Goal: Find specific page/section: Find specific page/section

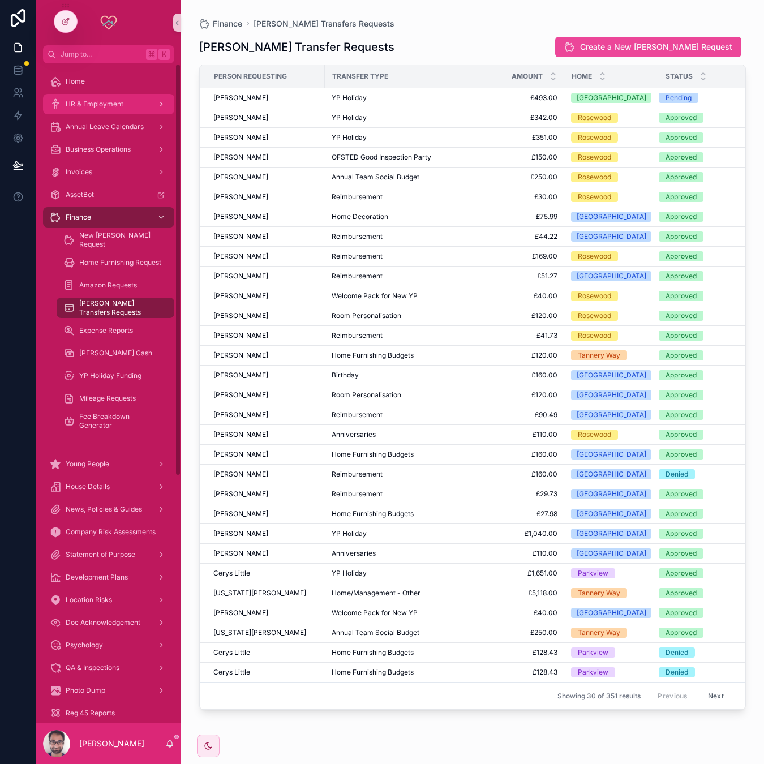
click at [91, 106] on span "HR & Employment" at bounding box center [95, 104] width 58 height 9
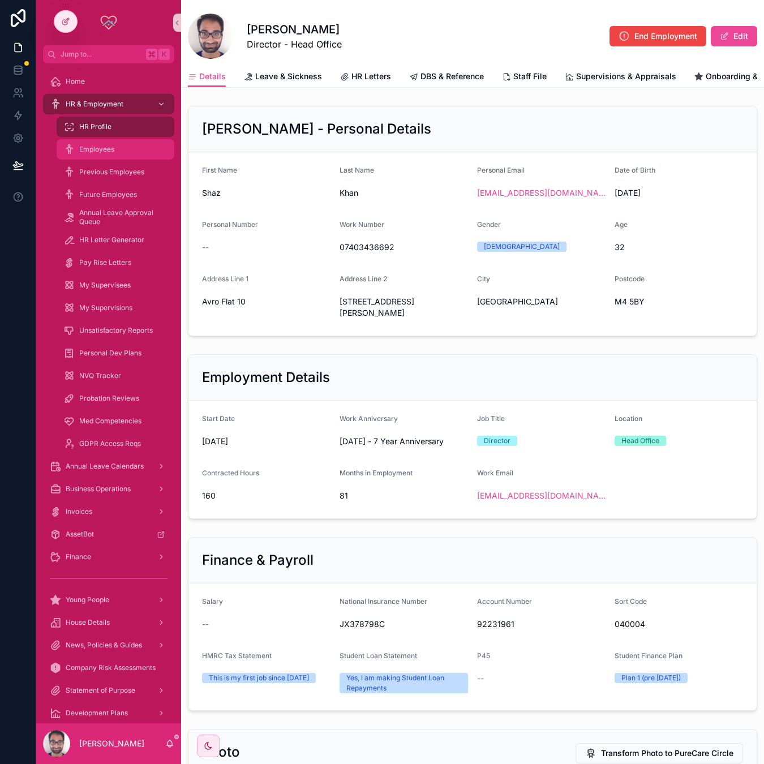
click at [109, 141] on div "Employees" at bounding box center [115, 149] width 104 height 18
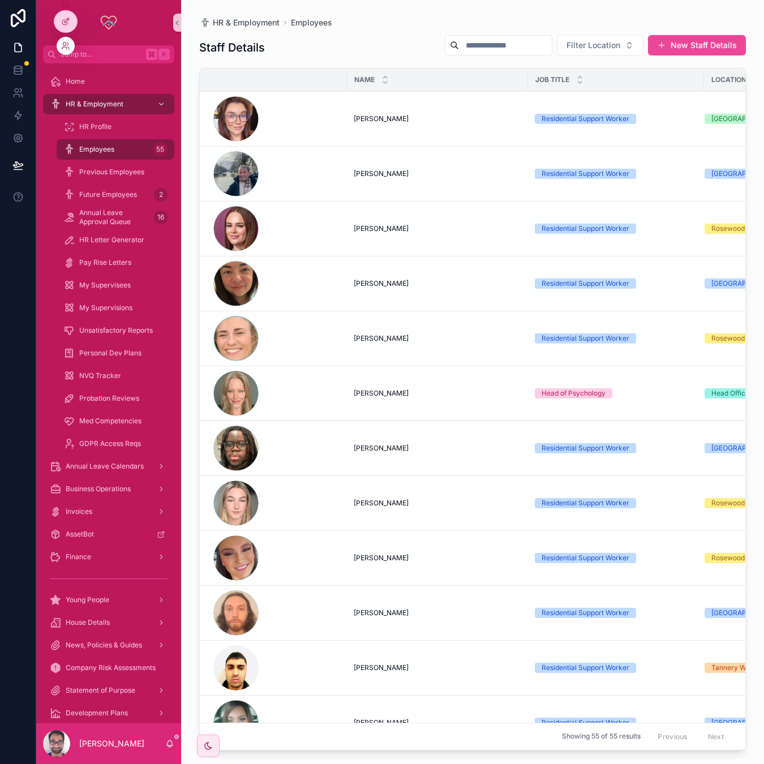
click at [66, 53] on div at bounding box center [66, 46] width 18 height 18
click at [94, 174] on span "Previous Employees" at bounding box center [111, 171] width 65 height 9
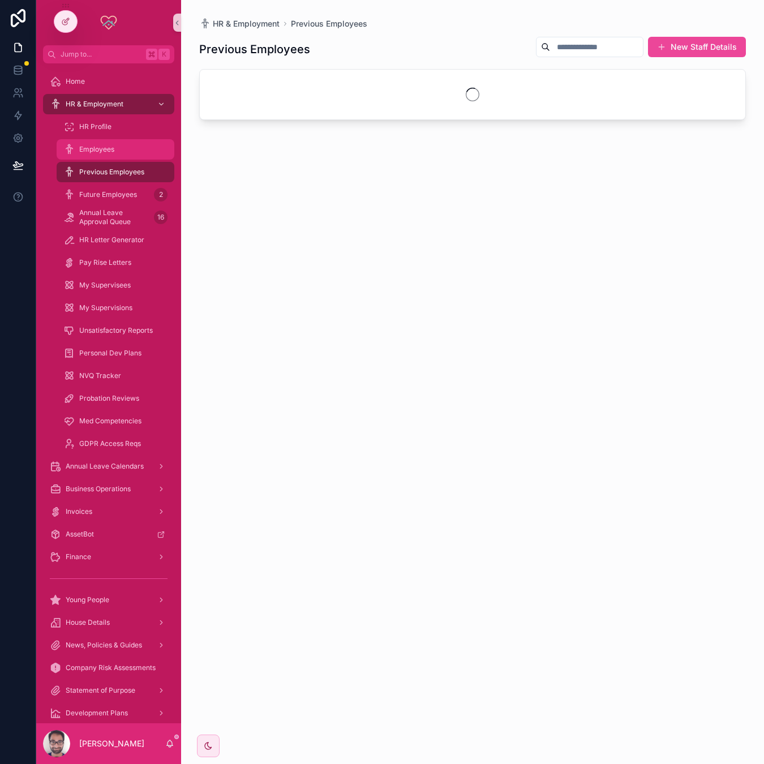
click at [95, 151] on span "Employees" at bounding box center [96, 149] width 35 height 9
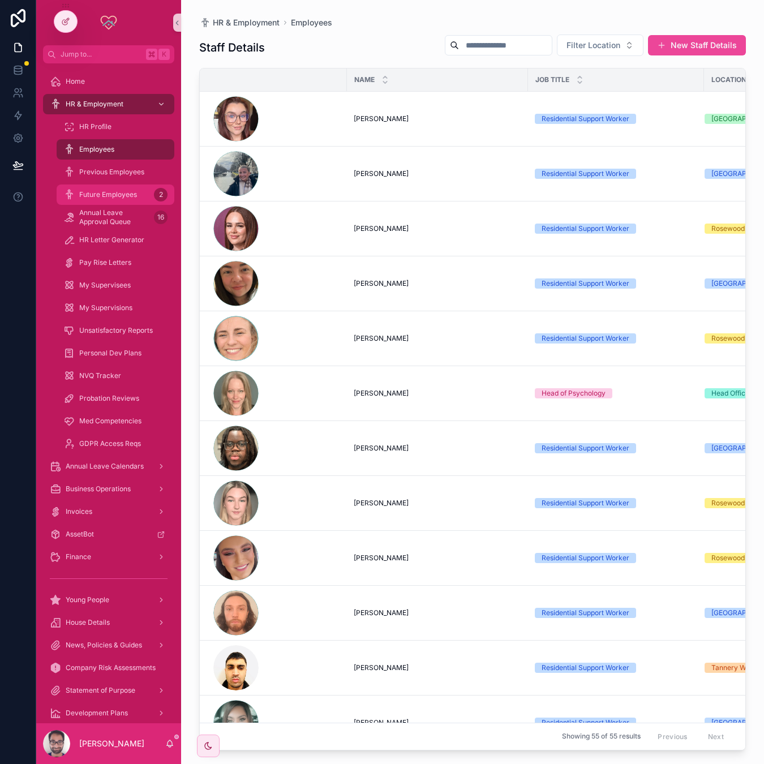
click at [100, 198] on span "Future Employees" at bounding box center [108, 194] width 58 height 9
